Goal: Download file/media

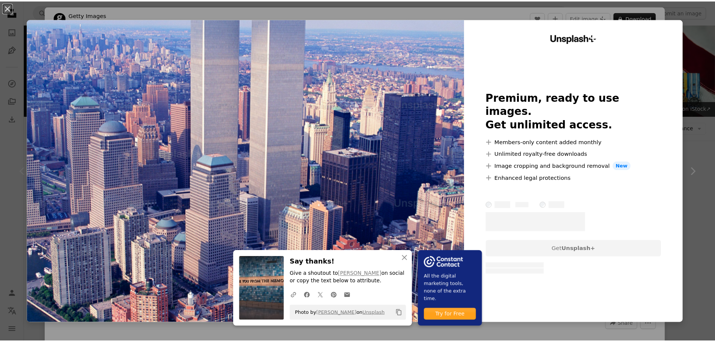
scroll to position [113, 0]
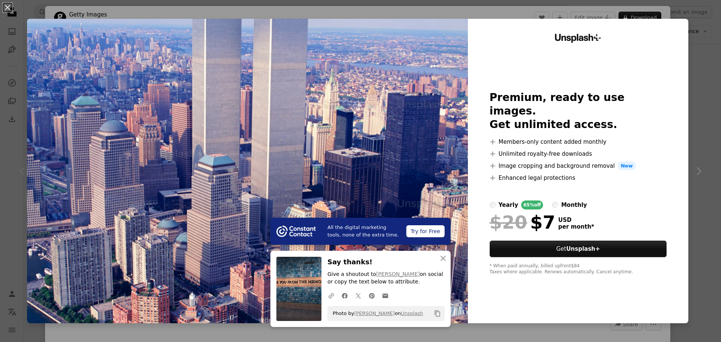
click at [712, 44] on div "An X shape All the digital marketing tools, none of the extra time. Try for Fre…" at bounding box center [360, 171] width 721 height 342
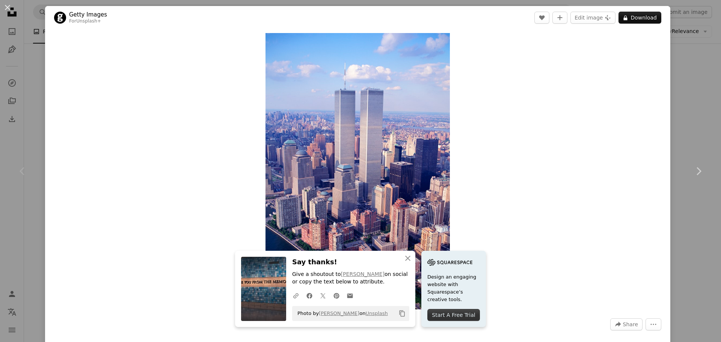
click at [702, 76] on div "An X shape Chevron left Chevron right An X shape Close Say thanks! Give a shout…" at bounding box center [360, 171] width 721 height 342
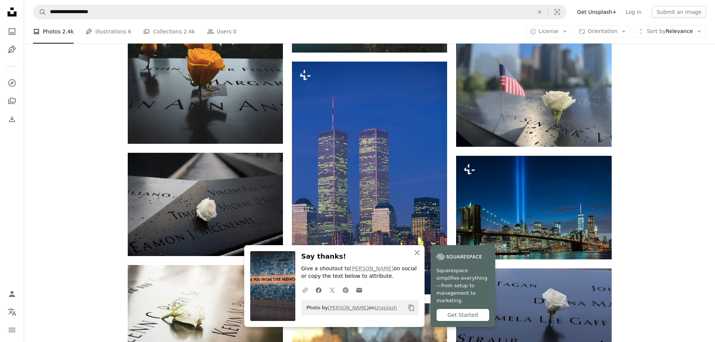
scroll to position [488, 0]
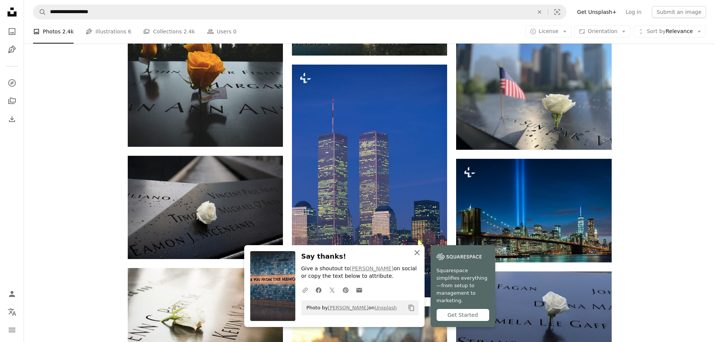
click at [417, 255] on icon "button" at bounding box center [416, 252] width 5 height 5
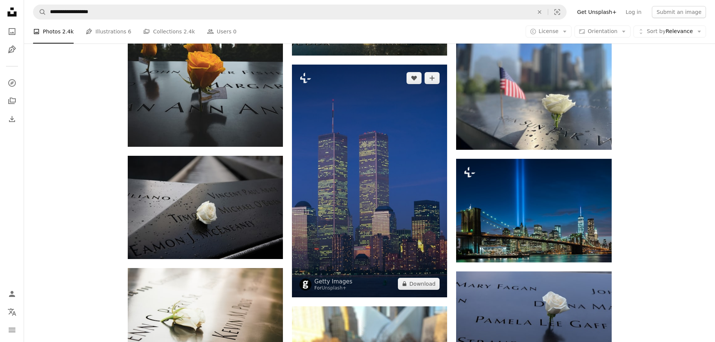
click at [414, 219] on img at bounding box center [369, 181] width 155 height 233
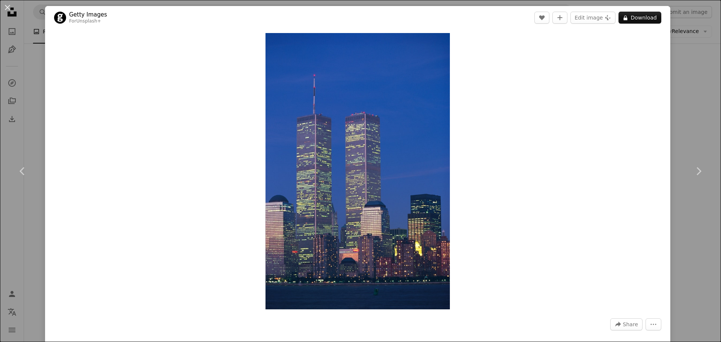
click at [696, 101] on div "An X shape Chevron left Chevron right Getty Images For Unsplash+ A heart A plus…" at bounding box center [360, 171] width 721 height 342
